Goal: Entertainment & Leisure: Consume media (video, audio)

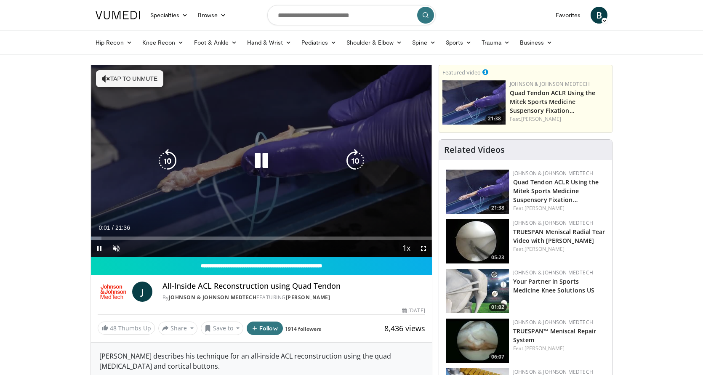
click at [258, 165] on icon "Video Player" at bounding box center [262, 161] width 24 height 24
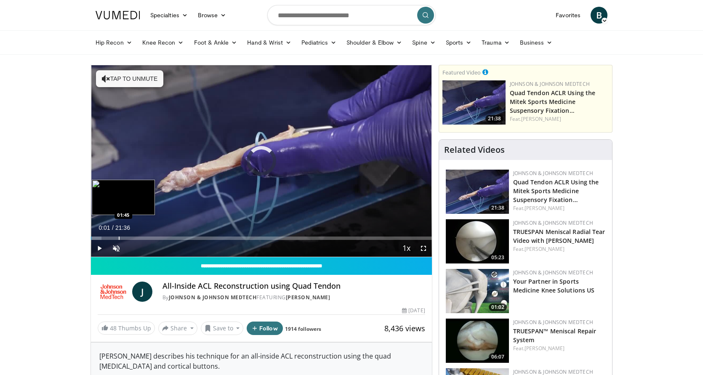
click at [119, 238] on div "Progress Bar" at bounding box center [119, 237] width 1 height 3
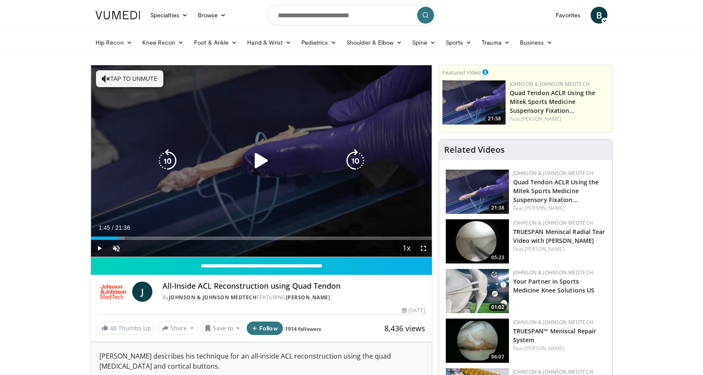
click at [260, 166] on icon "Video Player" at bounding box center [262, 161] width 24 height 24
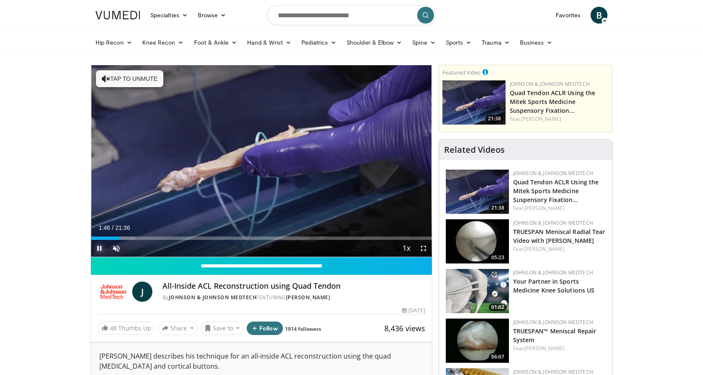
click at [100, 248] on span "Video Player" at bounding box center [99, 248] width 17 height 17
click at [420, 250] on span "Video Player" at bounding box center [423, 248] width 17 height 17
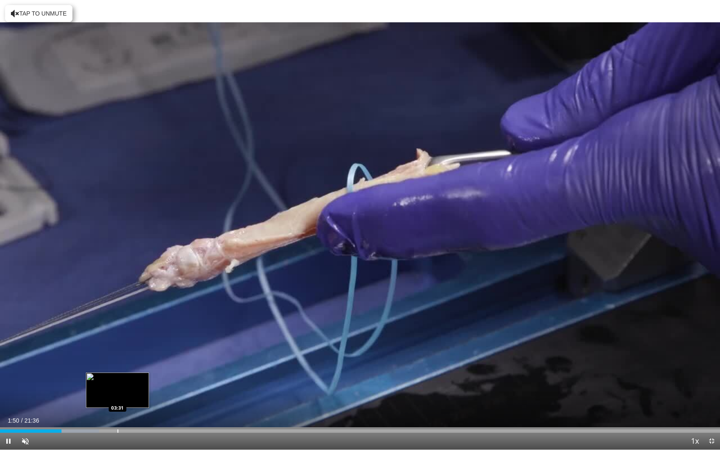
click at [118, 375] on div "Progress Bar" at bounding box center [117, 430] width 1 height 3
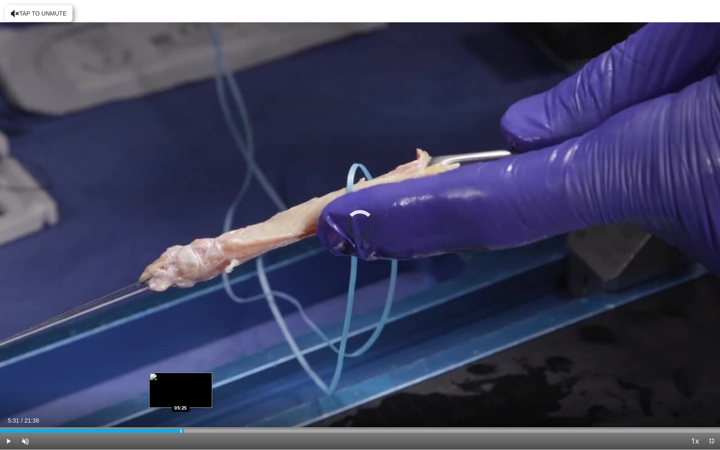
click at [184, 375] on div "Loaded : 0.00% 05:31 05:25" at bounding box center [360, 430] width 720 height 3
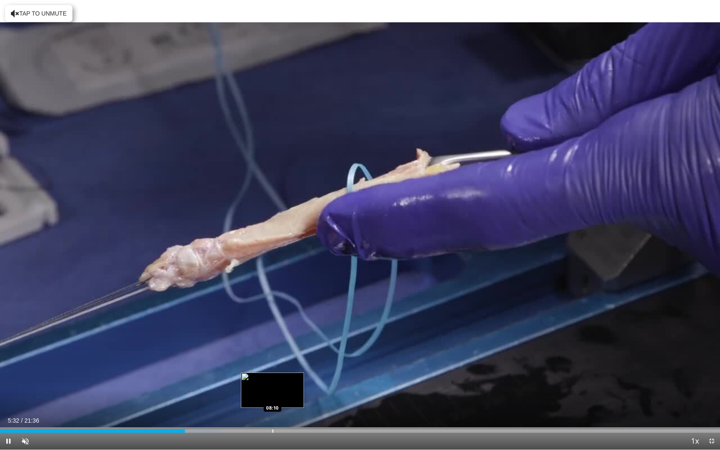
click at [272, 375] on div "Loaded : 30.59% 05:32 08:10" at bounding box center [360, 430] width 720 height 3
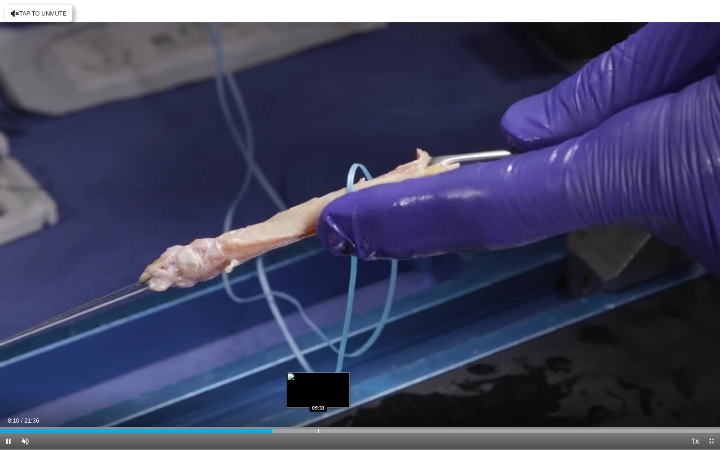
click at [318, 375] on div "Loaded : 41.68% 08:10 09:33" at bounding box center [360, 430] width 720 height 3
click at [353, 375] on div "Loaded : 44.77% 09:33 10:37" at bounding box center [360, 430] width 720 height 3
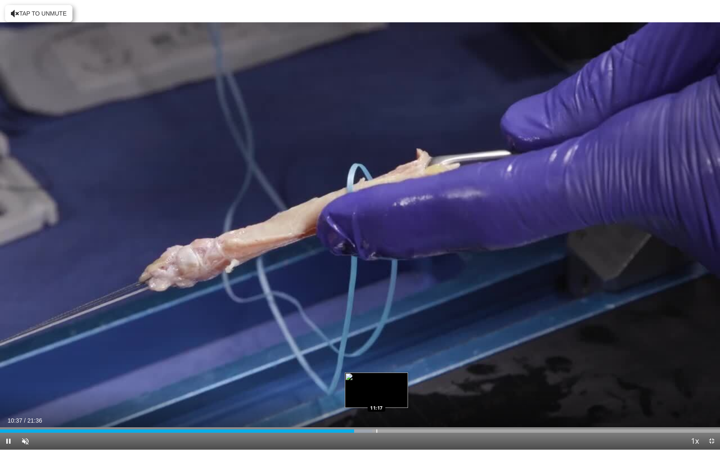
click at [387, 375] on div "Loaded : 51.72% 10:37 11:17" at bounding box center [360, 430] width 720 height 3
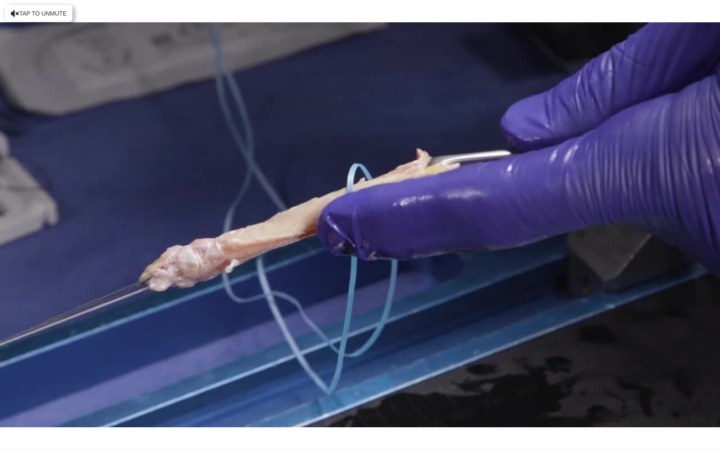
click at [434, 375] on div "10 seconds Tap to unmute" at bounding box center [360, 224] width 720 height 449
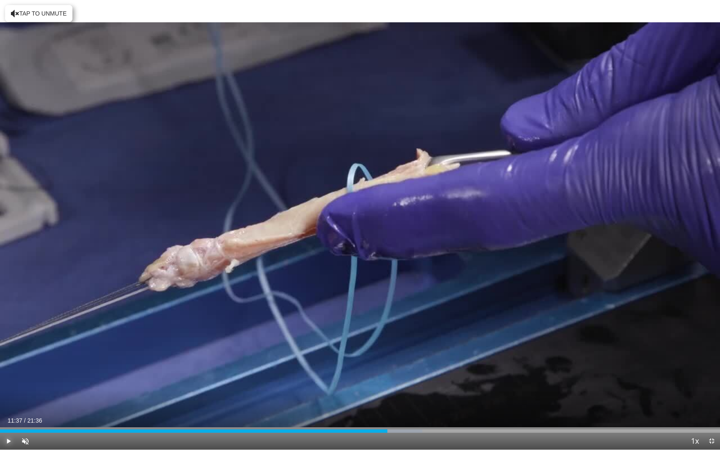
click at [6, 375] on span "Video Player" at bounding box center [8, 441] width 17 height 17
click at [401, 375] on div "Progress Bar" at bounding box center [400, 430] width 1 height 3
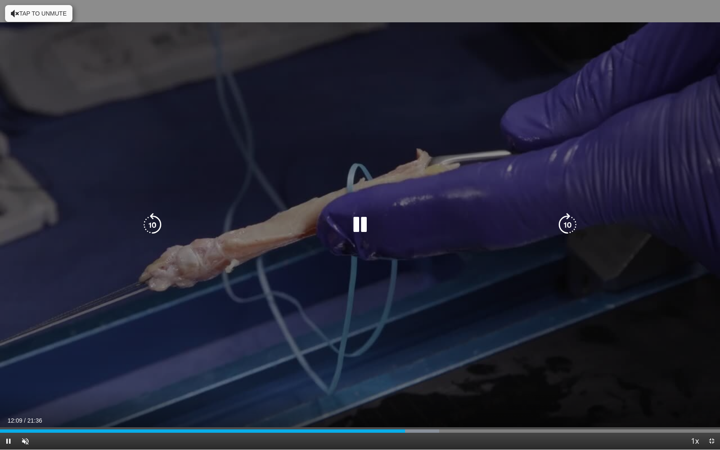
click at [345, 228] on div "Video Player" at bounding box center [360, 224] width 432 height 17
click at [353, 228] on icon "Video Player" at bounding box center [360, 225] width 24 height 24
click at [353, 229] on icon "Video Player" at bounding box center [360, 225] width 24 height 24
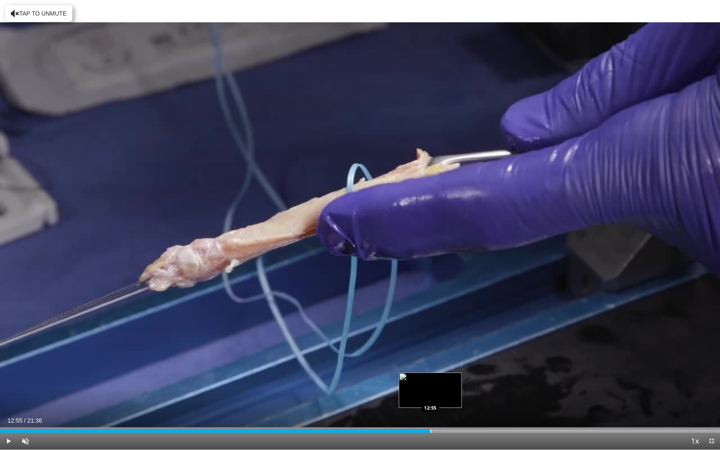
click at [430, 375] on div "Loaded : 61.19% 12:11 12:55" at bounding box center [360, 429] width 720 height 8
click at [457, 375] on div "Progress Bar" at bounding box center [456, 430] width 1 height 3
click at [472, 375] on div "Progress Bar" at bounding box center [472, 430] width 1 height 3
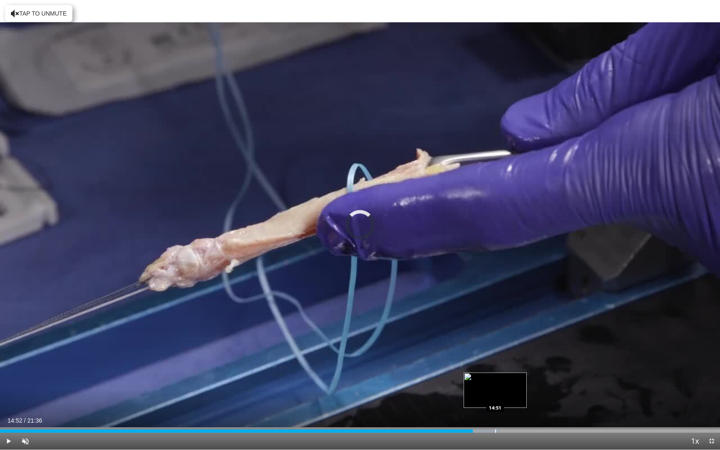
click at [495, 375] on div "Progress Bar" at bounding box center [495, 430] width 1 height 3
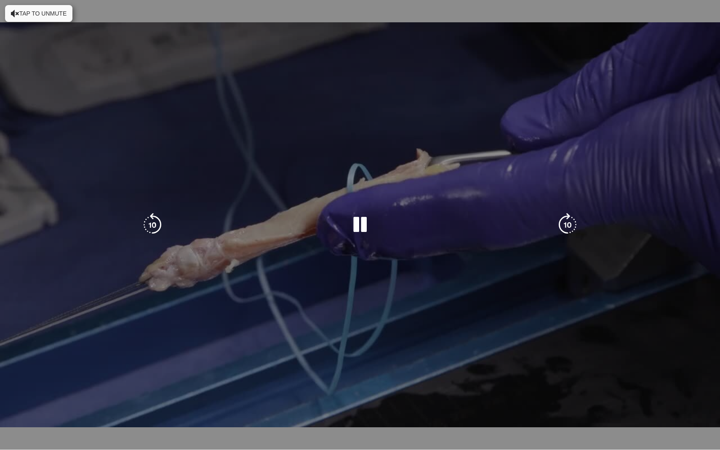
click at [513, 375] on div "Loaded : 71.02% 14:53 15:02" at bounding box center [360, 447] width 720 height 3
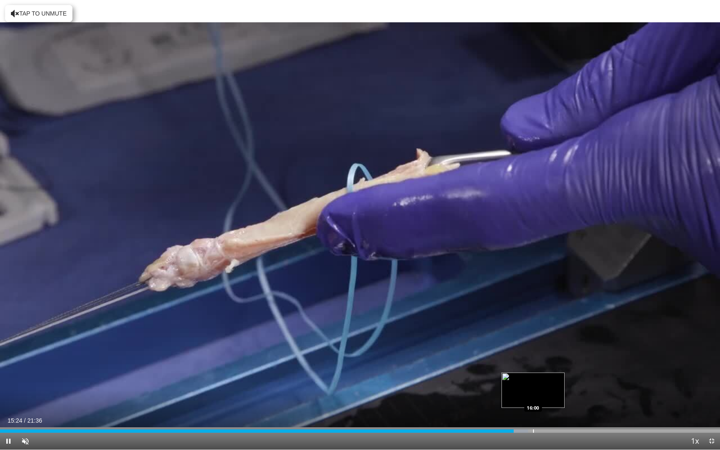
click at [533, 375] on div "Loaded : 73.33% 15:24 16:00" at bounding box center [360, 430] width 720 height 3
click at [547, 375] on div "Loaded : 76.42% 16:01 16:20" at bounding box center [360, 430] width 720 height 3
click at [571, 375] on div "Loaded : 79.51% 16:25 17:06" at bounding box center [360, 430] width 720 height 3
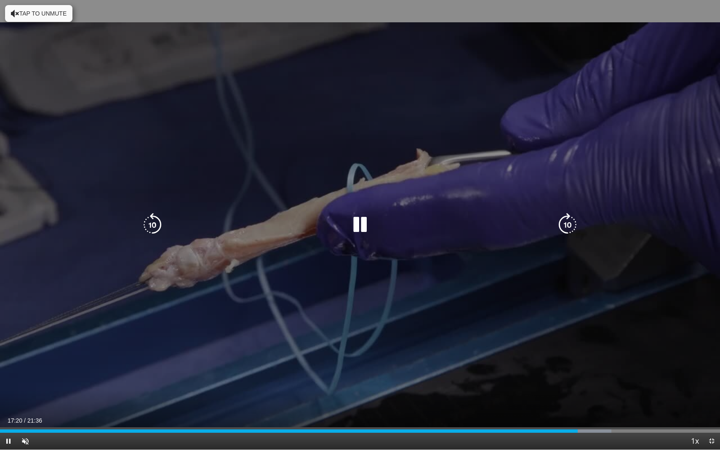
click at [360, 227] on icon "Video Player" at bounding box center [360, 225] width 24 height 24
click at [361, 224] on icon "Video Player" at bounding box center [360, 225] width 24 height 24
click at [569, 234] on icon "Video Player" at bounding box center [567, 225] width 24 height 24
click at [351, 228] on icon "Video Player" at bounding box center [360, 225] width 24 height 24
click at [369, 217] on icon "Video Player" at bounding box center [360, 225] width 24 height 24
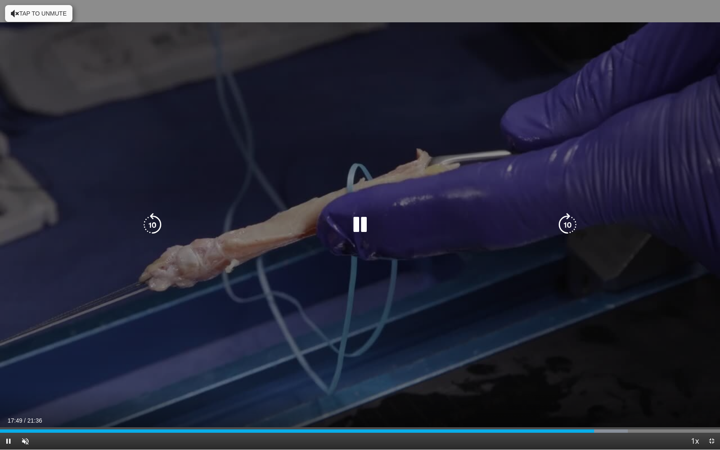
click at [364, 229] on icon "Video Player" at bounding box center [360, 225] width 24 height 24
click at [356, 224] on icon "Video Player" at bounding box center [360, 225] width 24 height 24
click at [359, 230] on icon "Video Player" at bounding box center [360, 225] width 24 height 24
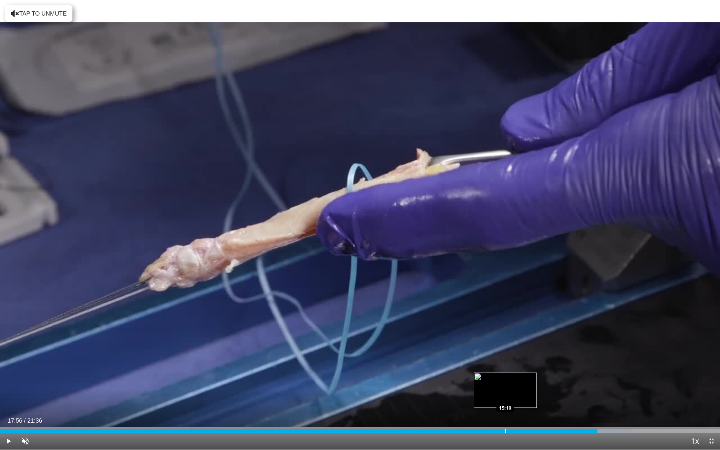
click at [505, 375] on div "Loaded : 87.97% 17:56 15:10" at bounding box center [360, 429] width 720 height 8
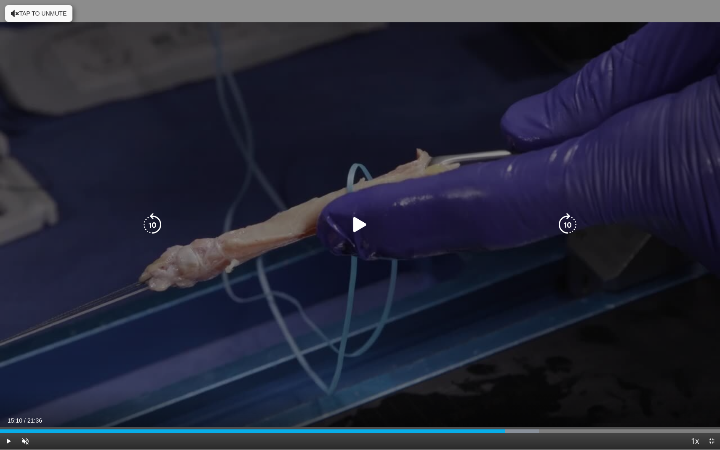
click at [354, 221] on icon "Video Player" at bounding box center [360, 225] width 24 height 24
click at [565, 230] on icon "Video Player" at bounding box center [567, 225] width 24 height 24
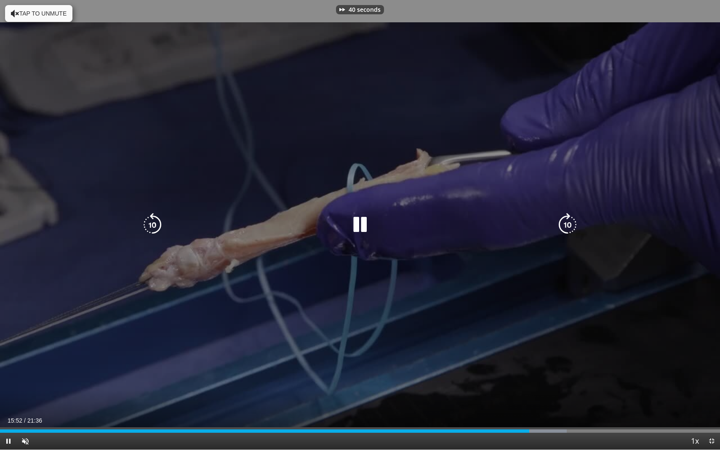
click at [565, 230] on icon "Video Player" at bounding box center [567, 225] width 24 height 24
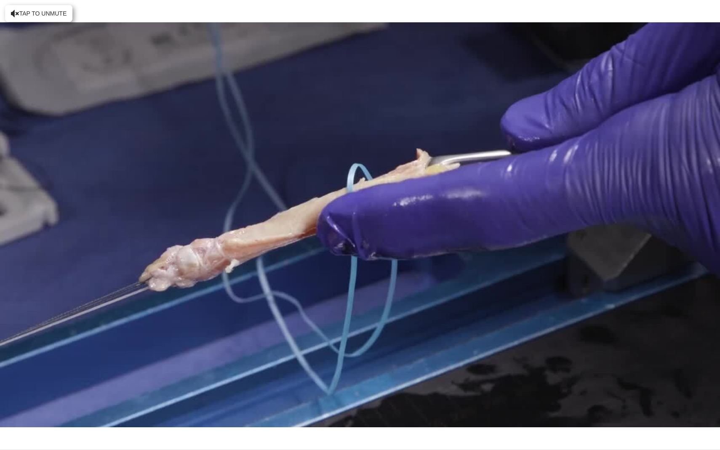
click at [363, 221] on div "90 seconds Tap to unmute" at bounding box center [360, 224] width 720 height 449
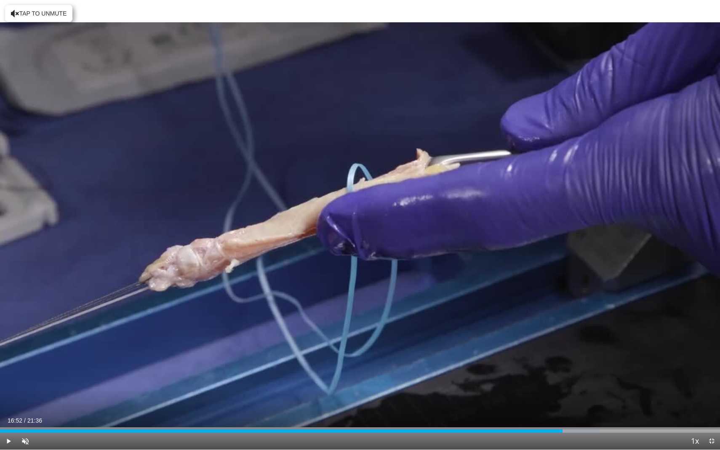
click at [360, 224] on div "90 seconds Tap to unmute" at bounding box center [360, 224] width 720 height 449
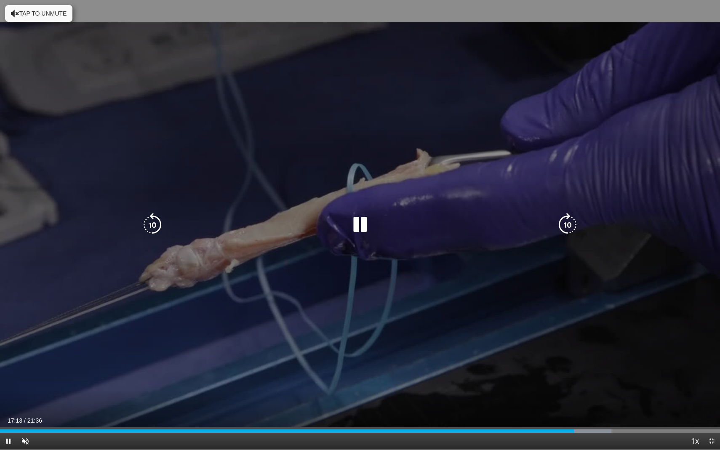
click at [352, 222] on icon "Video Player" at bounding box center [360, 225] width 24 height 24
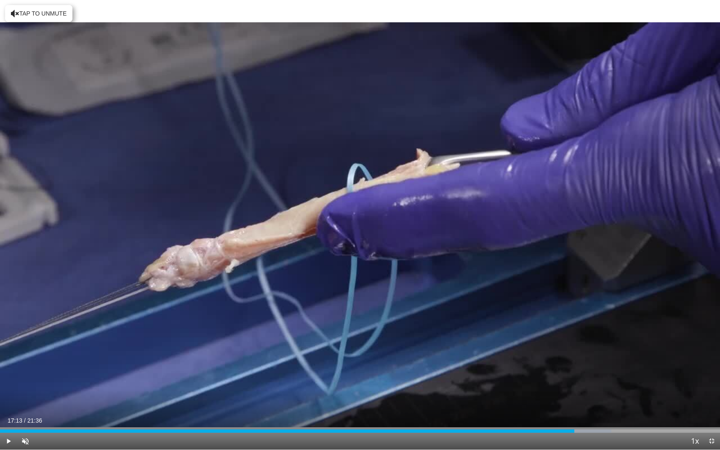
click at [365, 225] on div "90 seconds Tap to unmute" at bounding box center [360, 224] width 720 height 449
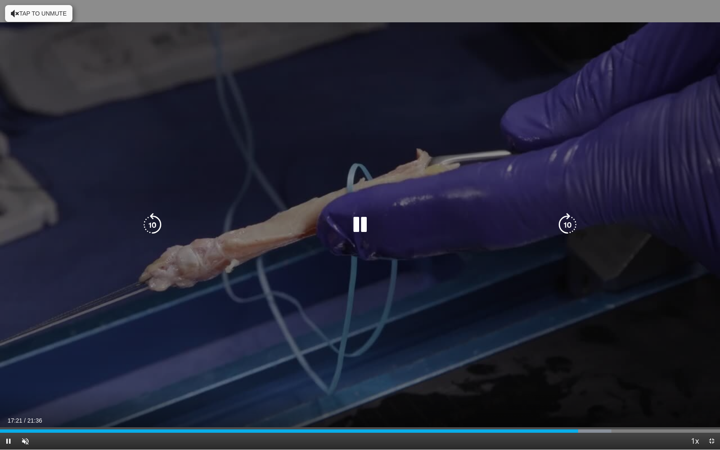
click at [368, 227] on icon "Video Player" at bounding box center [360, 225] width 24 height 24
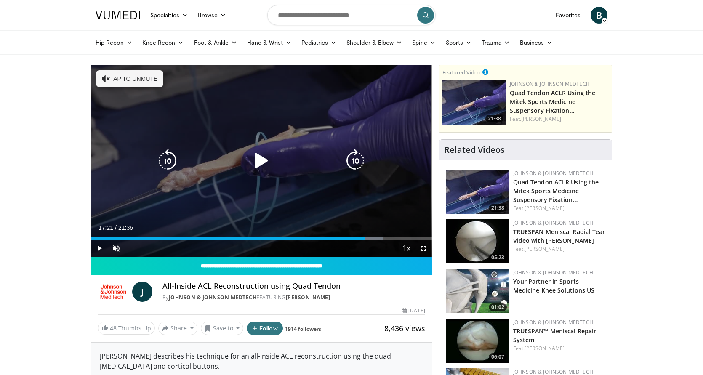
click at [259, 159] on icon "Video Player" at bounding box center [262, 161] width 24 height 24
click at [260, 159] on icon "Video Player" at bounding box center [262, 161] width 24 height 24
click at [263, 160] on icon "Video Player" at bounding box center [262, 161] width 24 height 24
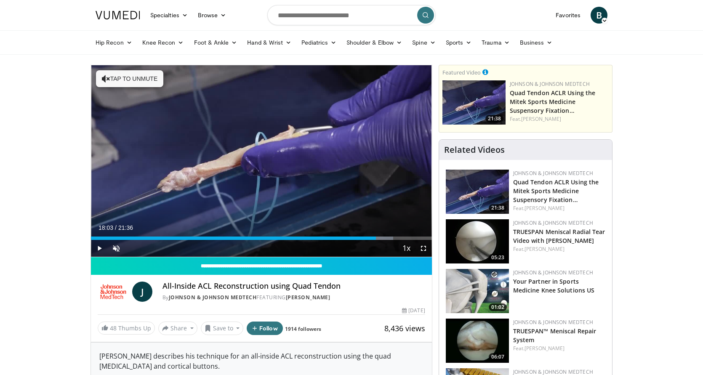
click at [263, 160] on div "90 seconds Tap to unmute" at bounding box center [261, 160] width 341 height 191
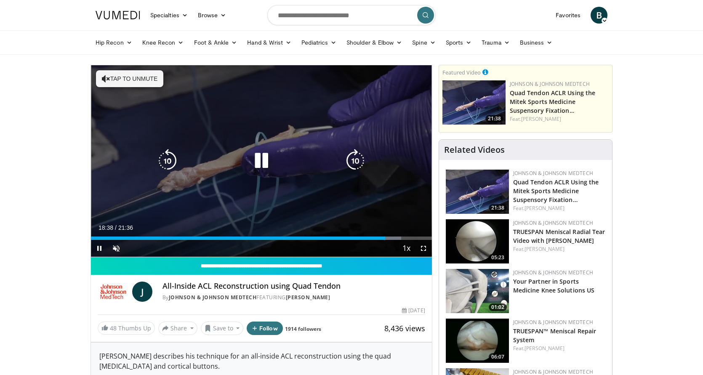
click at [260, 163] on icon "Video Player" at bounding box center [262, 161] width 24 height 24
click at [258, 161] on icon "Video Player" at bounding box center [262, 161] width 24 height 24
click at [263, 160] on icon "Video Player" at bounding box center [262, 161] width 24 height 24
click at [263, 165] on icon "Video Player" at bounding box center [262, 161] width 24 height 24
click at [265, 161] on icon "Video Player" at bounding box center [262, 161] width 24 height 24
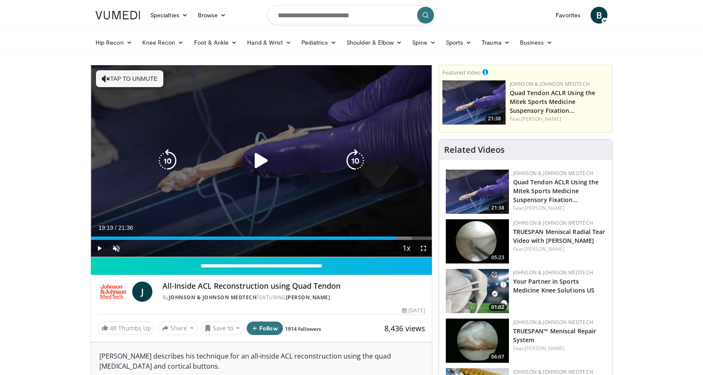
click at [265, 161] on icon "Video Player" at bounding box center [262, 161] width 24 height 24
click at [261, 167] on icon "Video Player" at bounding box center [262, 161] width 24 height 24
click at [257, 156] on icon "Video Player" at bounding box center [262, 161] width 24 height 24
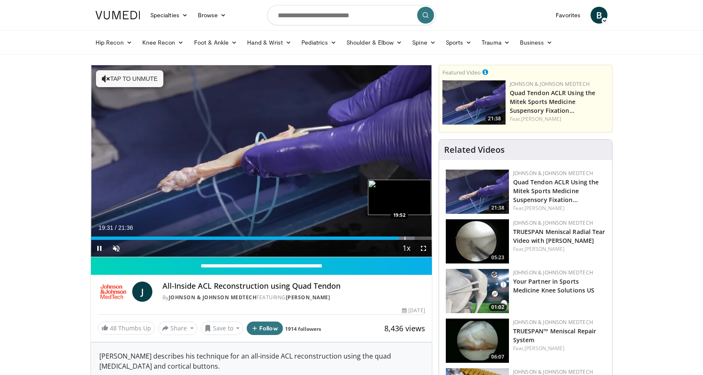
click at [404, 236] on div "Progress Bar" at bounding box center [404, 237] width 1 height 3
click at [410, 239] on div "Progress Bar" at bounding box center [410, 237] width 1 height 3
click at [420, 237] on div "Progress Bar" at bounding box center [420, 237] width 1 height 3
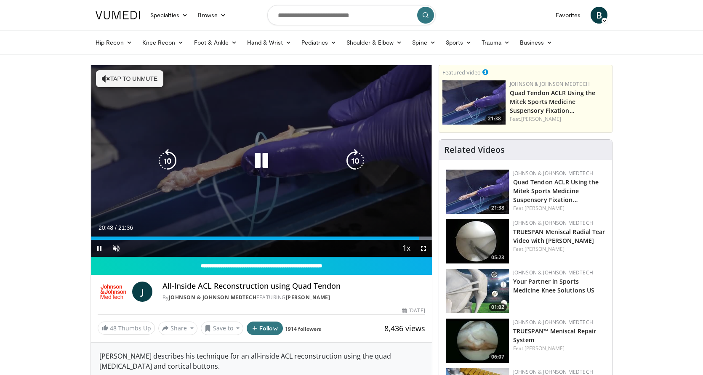
click at [262, 162] on icon "Video Player" at bounding box center [262, 161] width 24 height 24
